Goal: Entertainment & Leisure: Consume media (video, audio)

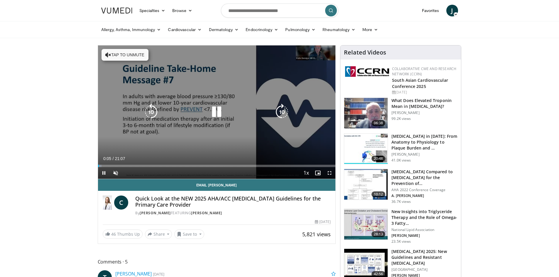
click at [113, 54] on button "Tap to unmute" at bounding box center [124, 55] width 47 height 12
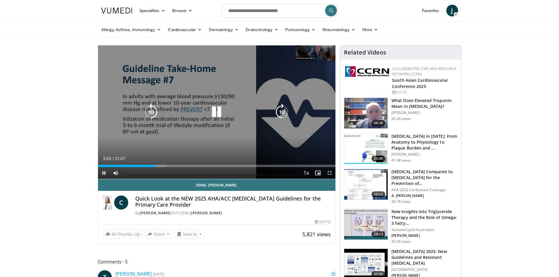
click at [214, 111] on icon "Video Player" at bounding box center [216, 112] width 16 height 16
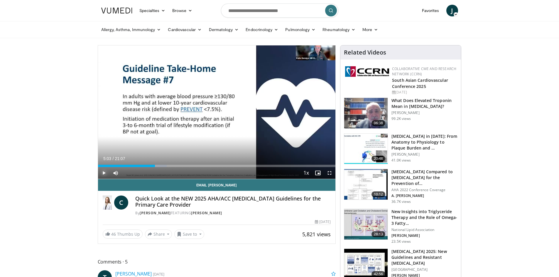
click at [103, 173] on span "Video Player" at bounding box center [104, 173] width 12 height 12
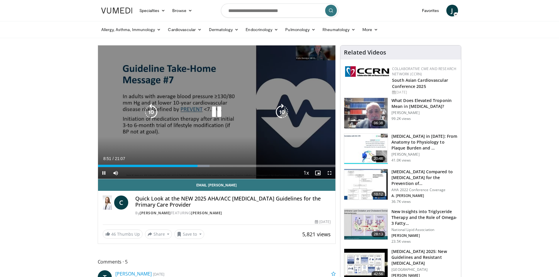
click at [215, 110] on icon "Video Player" at bounding box center [216, 112] width 16 height 16
